Goal: Transaction & Acquisition: Purchase product/service

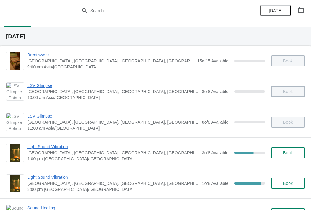
scroll to position [16, 0]
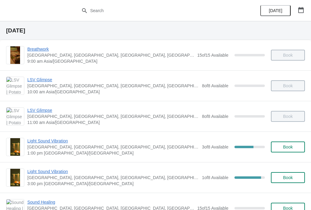
click at [66, 141] on span "Light Sound Vibration" at bounding box center [112, 141] width 171 height 6
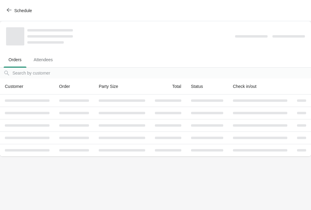
scroll to position [0, 0]
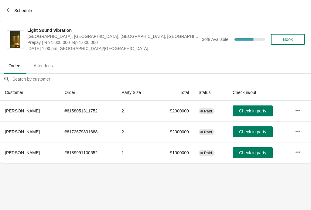
click at [256, 135] on button "Check in party" at bounding box center [252, 132] width 40 height 11
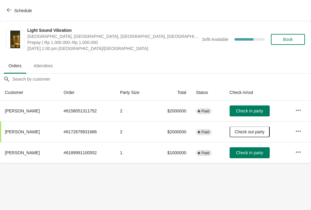
click at [255, 155] on span "Check in party" at bounding box center [249, 152] width 27 height 5
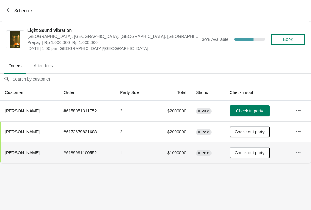
click at [14, 12] on span "Schedule" at bounding box center [20, 11] width 24 height 6
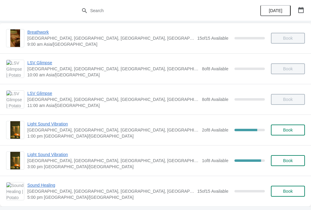
scroll to position [33, 0]
click at [52, 126] on span "Light Sound Vibration" at bounding box center [112, 124] width 171 height 6
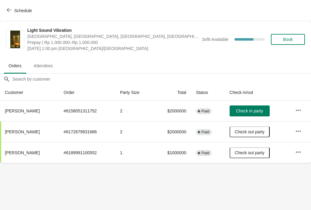
scroll to position [0, 0]
click at [290, 40] on span "Book" at bounding box center [288, 39] width 10 height 5
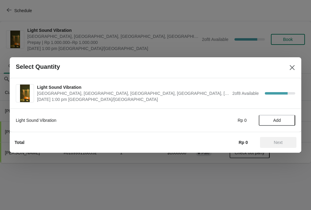
click at [274, 123] on button "Add" at bounding box center [277, 120] width 36 height 11
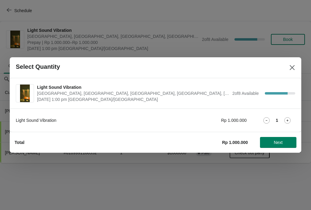
click at [282, 145] on button "Next" at bounding box center [278, 142] width 36 height 11
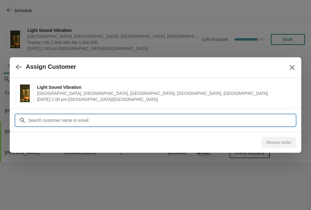
click at [261, 123] on input "Customer" at bounding box center [161, 120] width 267 height 11
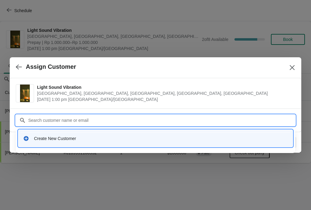
click at [42, 139] on div "Create New Customer" at bounding box center [161, 139] width 254 height 6
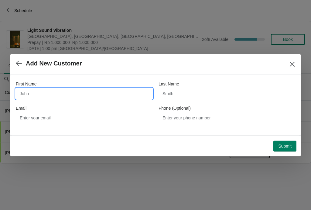
click at [56, 99] on input "First Name" at bounding box center [84, 93] width 137 height 11
type input "[PERSON_NAME] alsayed"
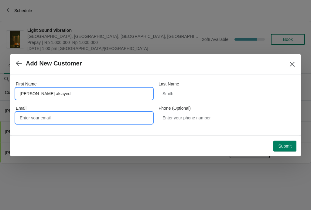
click at [57, 123] on input "Email" at bounding box center [84, 118] width 137 height 11
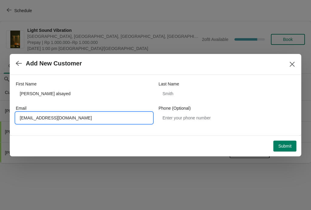
type input "[EMAIL_ADDRESS][DOMAIN_NAME]"
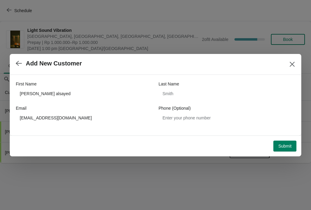
click at [286, 148] on span "Submit" at bounding box center [284, 146] width 13 height 5
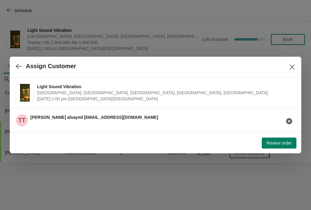
click at [285, 142] on span "Review order" at bounding box center [278, 143] width 25 height 5
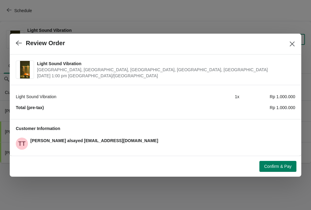
click at [285, 162] on button "Confirm & Pay" at bounding box center [277, 166] width 37 height 11
